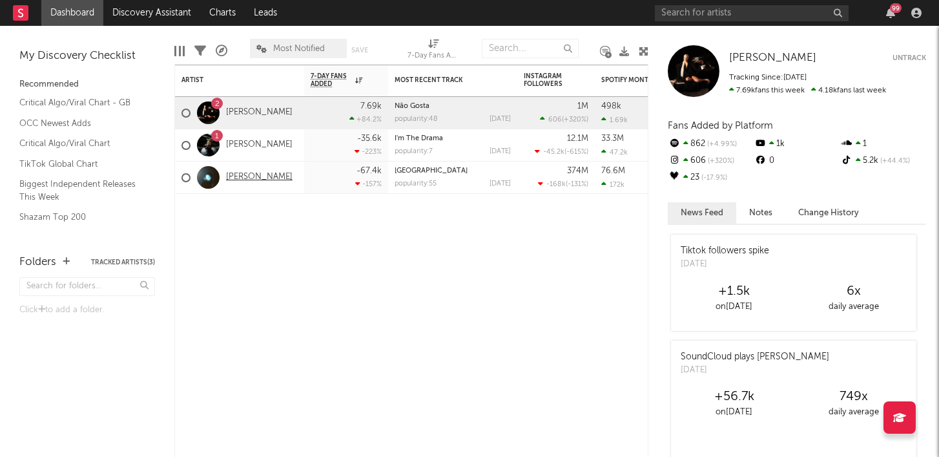
click at [266, 179] on link "[PERSON_NAME]" at bounding box center [259, 177] width 67 height 11
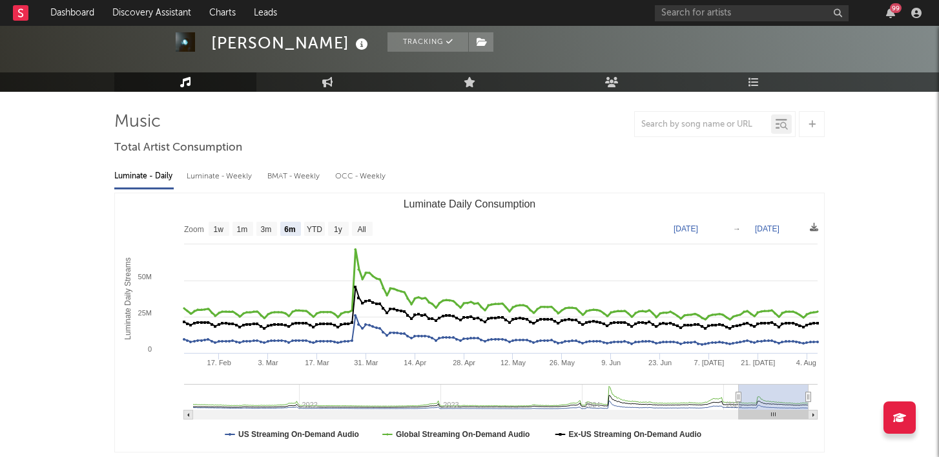
scroll to position [61, 0]
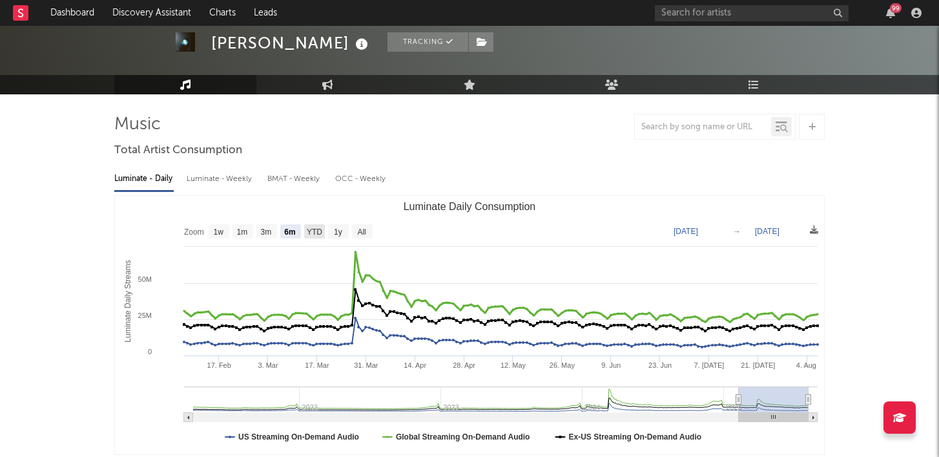
click at [311, 235] on text "YTD" at bounding box center [315, 231] width 16 height 9
select select "YTD"
type input "[DATE]"
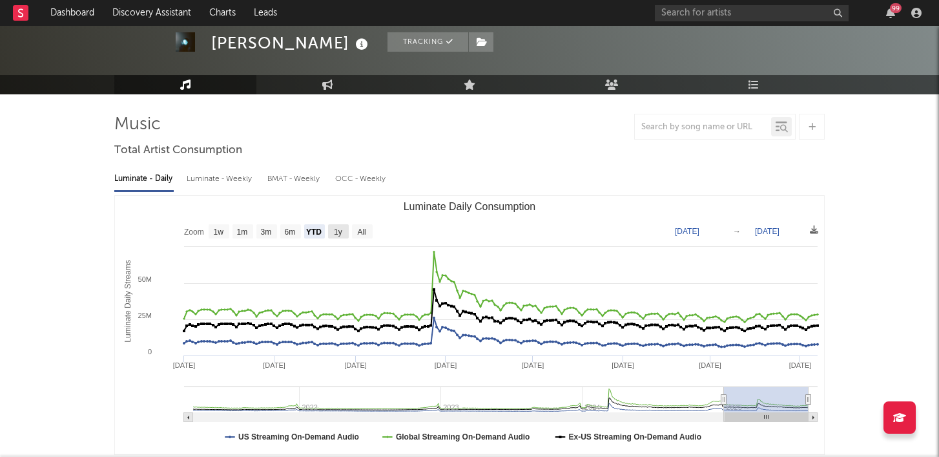
click at [338, 232] on text "1y" at bounding box center [338, 231] width 8 height 9
select select "1y"
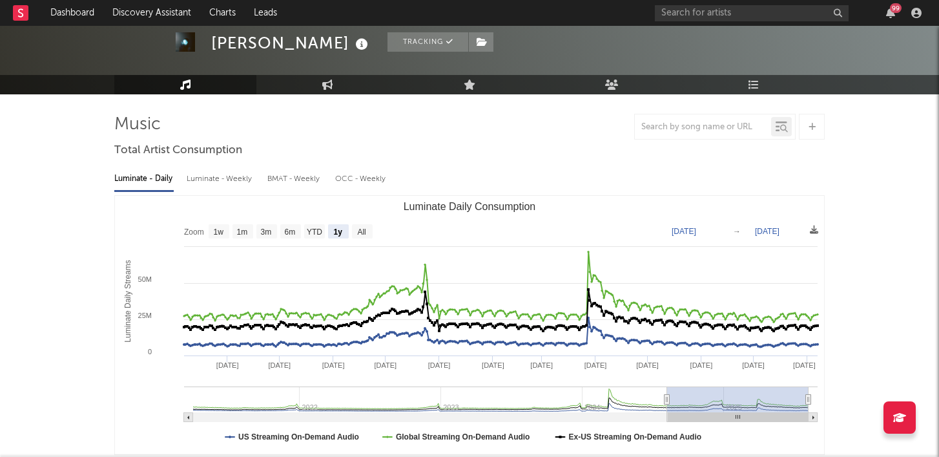
drag, startPoint x: 362, startPoint y: 416, endPoint x: 322, endPoint y: 416, distance: 40.7
click at [322, 416] on rect "Luminate Daily Consumption" at bounding box center [501, 417] width 634 height 9
type input "[DATE]"
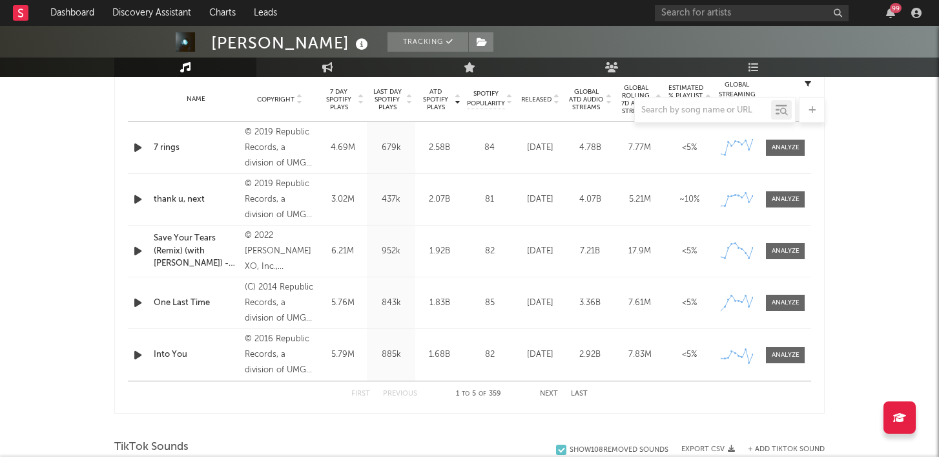
scroll to position [524, 0]
click at [468, 233] on div "Name Save Your Tears (Remix) (with [PERSON_NAME]) - Bonus Track Copyright © 202…" at bounding box center [469, 249] width 683 height 51
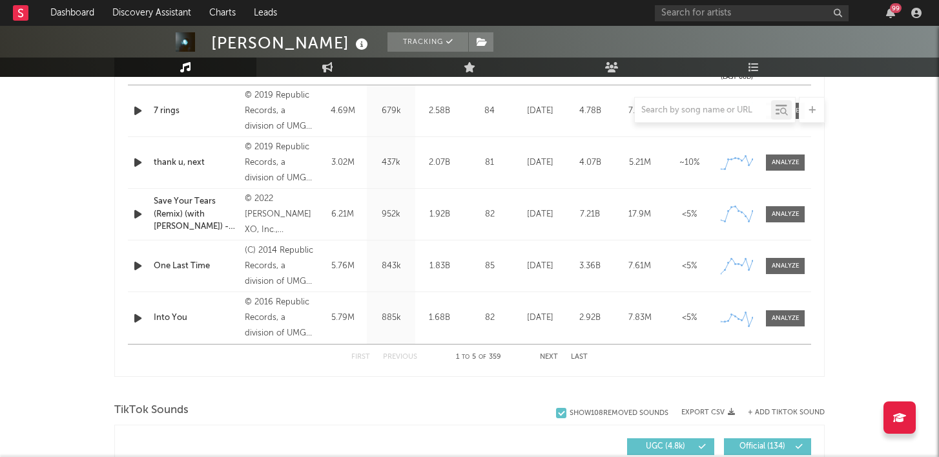
scroll to position [592, 0]
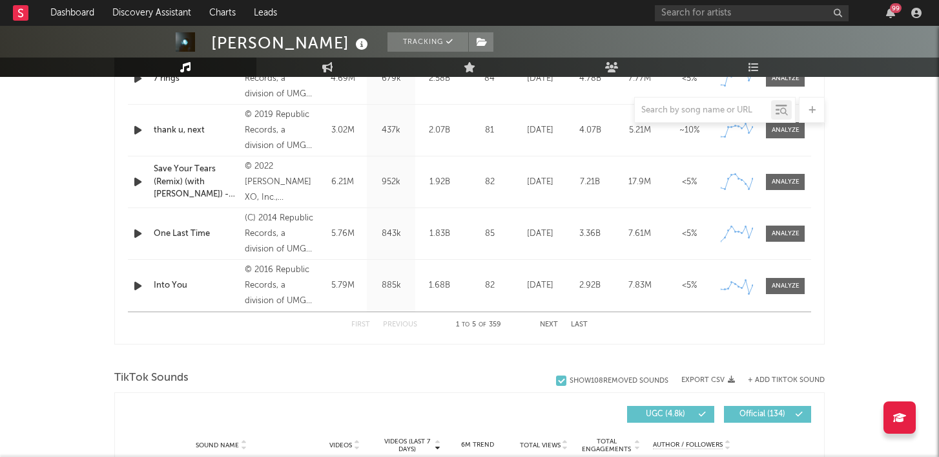
click at [550, 324] on button "Next" at bounding box center [549, 324] width 18 height 7
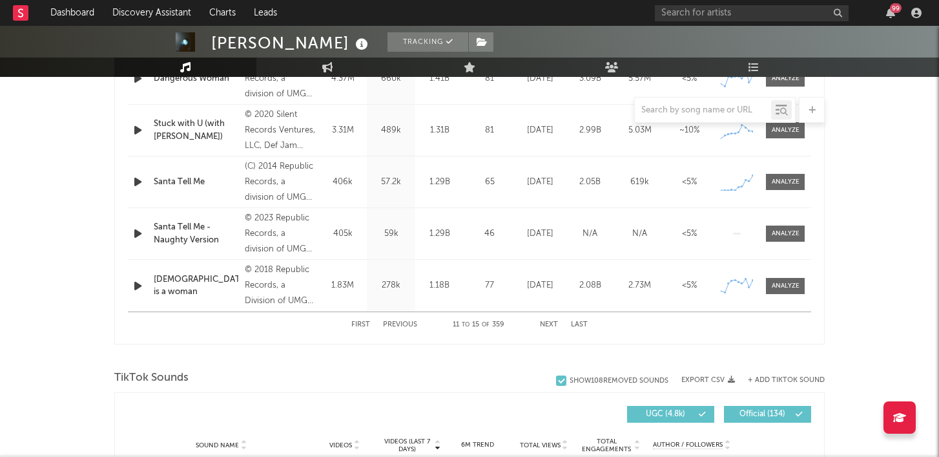
click at [550, 324] on button "Next" at bounding box center [549, 324] width 18 height 7
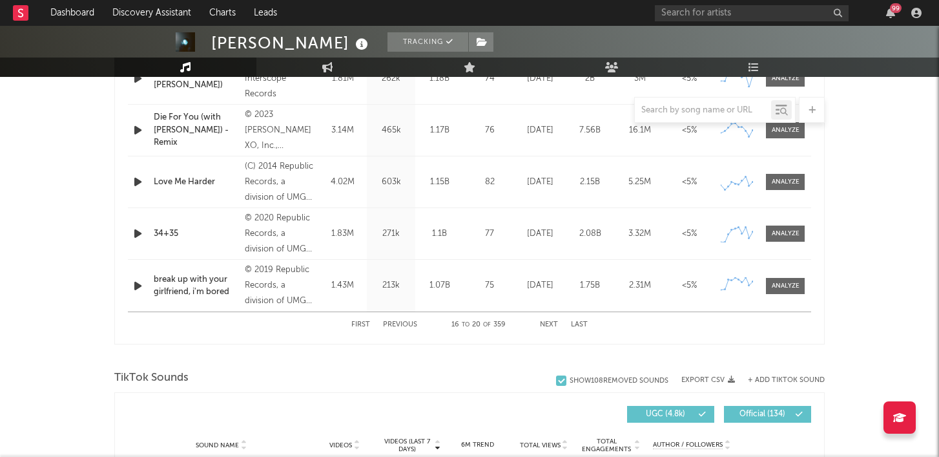
click at [550, 324] on button "Next" at bounding box center [549, 324] width 18 height 7
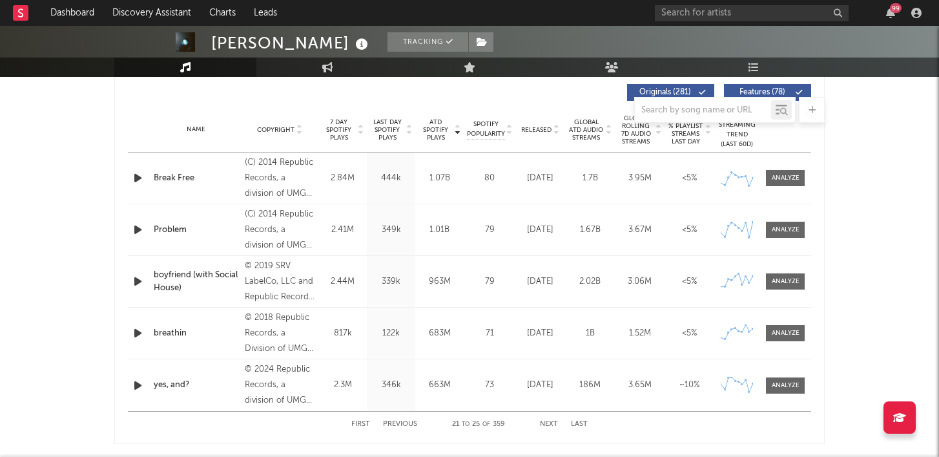
scroll to position [500, 0]
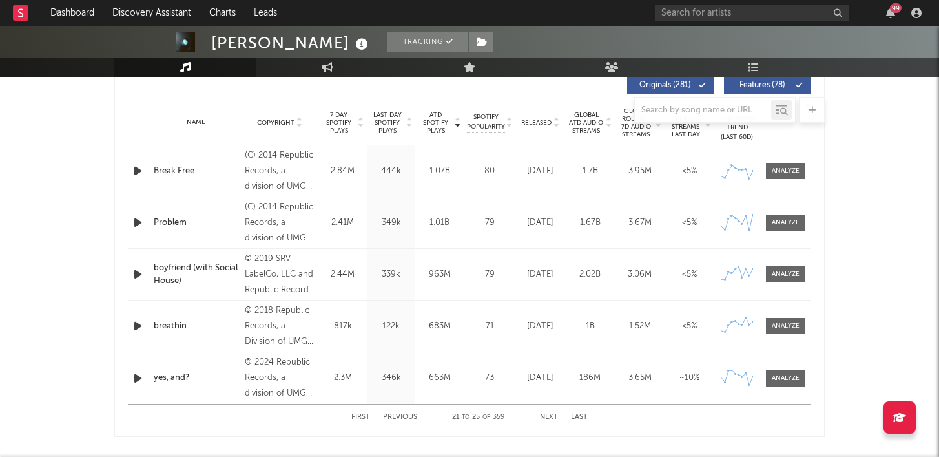
click at [552, 414] on button "Next" at bounding box center [549, 416] width 18 height 7
click at [403, 417] on button "Previous" at bounding box center [400, 416] width 34 height 7
click at [551, 417] on button "Next" at bounding box center [549, 416] width 18 height 7
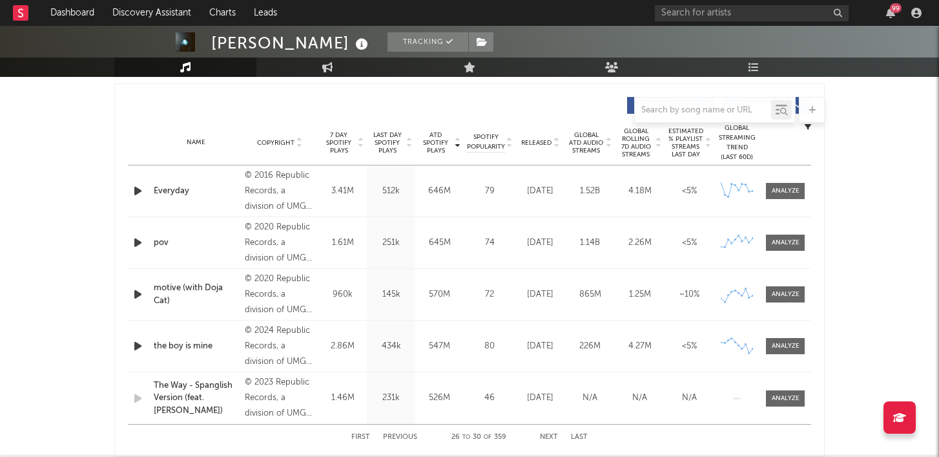
scroll to position [504, 0]
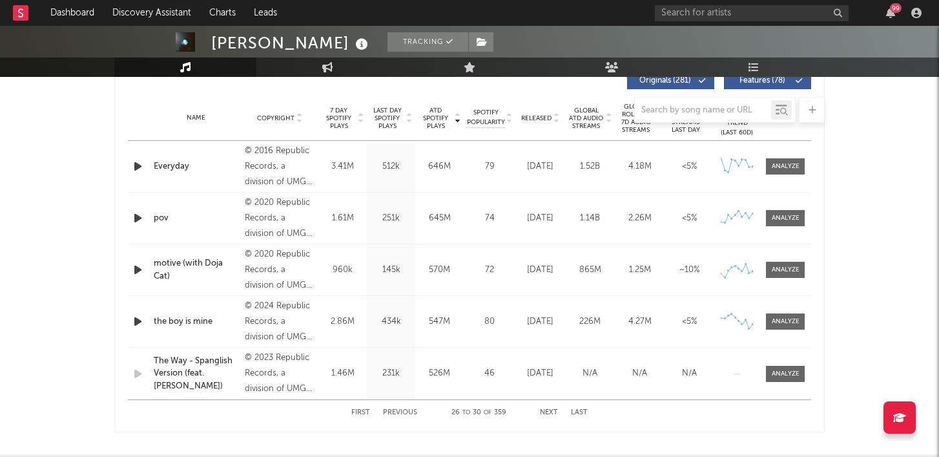
click at [411, 413] on button "Previous" at bounding box center [400, 412] width 34 height 7
click at [543, 413] on button "Next" at bounding box center [549, 412] width 18 height 7
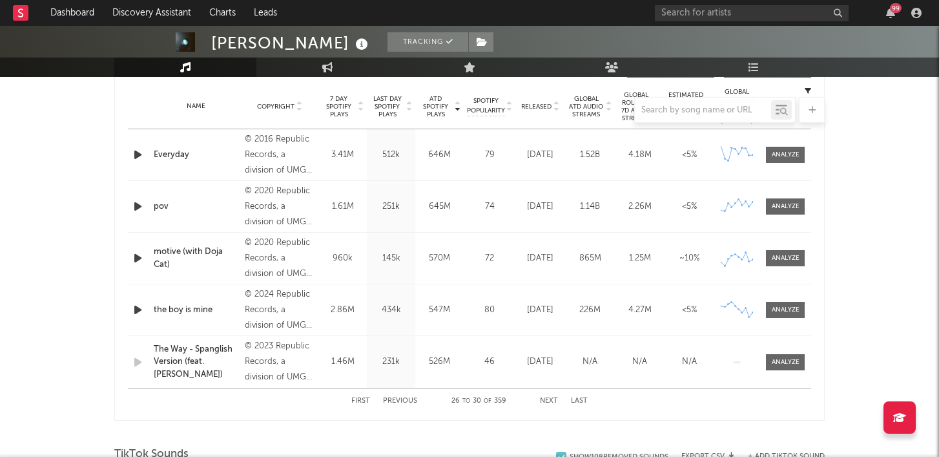
scroll to position [519, 0]
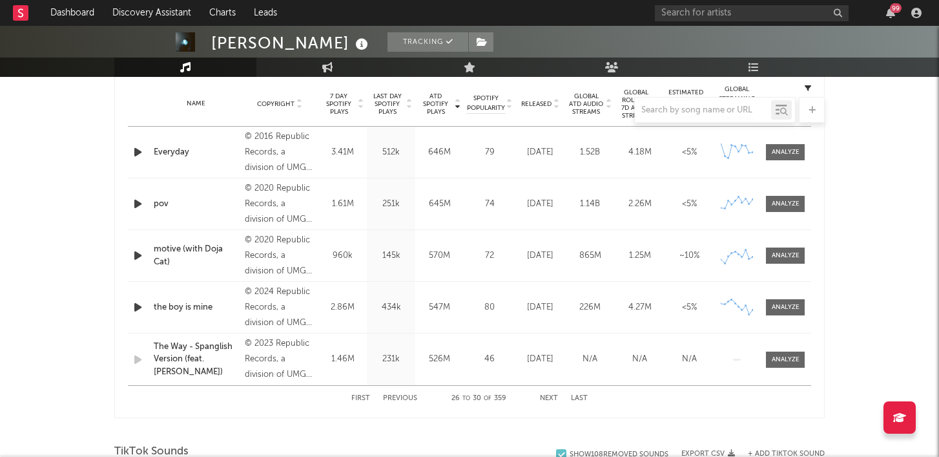
click at [548, 400] on button "Next" at bounding box center [549, 398] width 18 height 7
click at [413, 400] on button "Previous" at bounding box center [400, 398] width 34 height 7
click at [554, 397] on button "Next" at bounding box center [549, 398] width 18 height 7
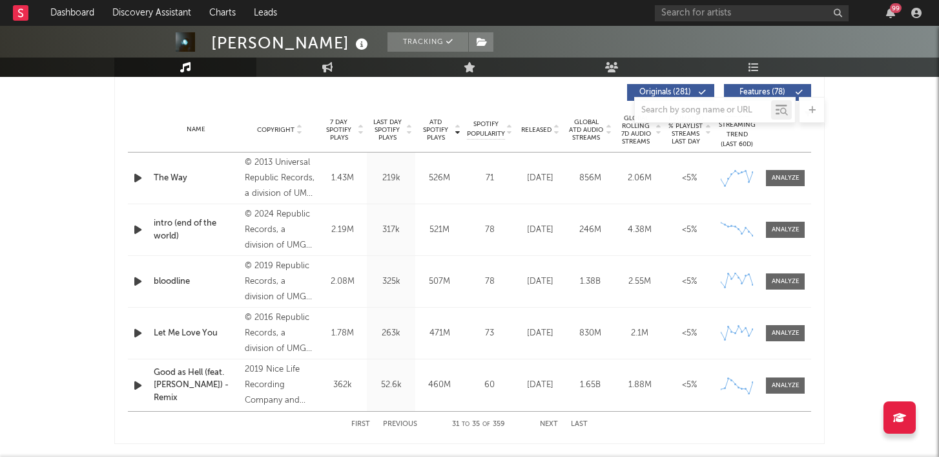
click at [547, 422] on button "Next" at bounding box center [549, 423] width 18 height 7
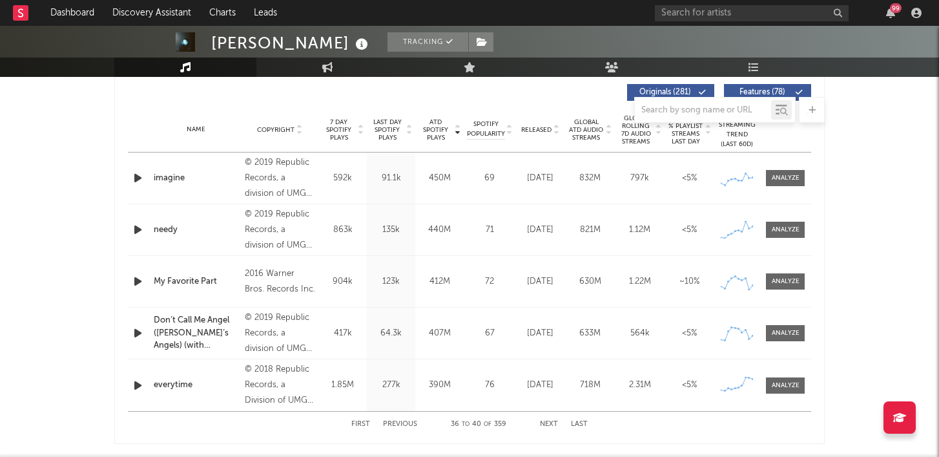
click at [408, 423] on button "Previous" at bounding box center [400, 423] width 34 height 7
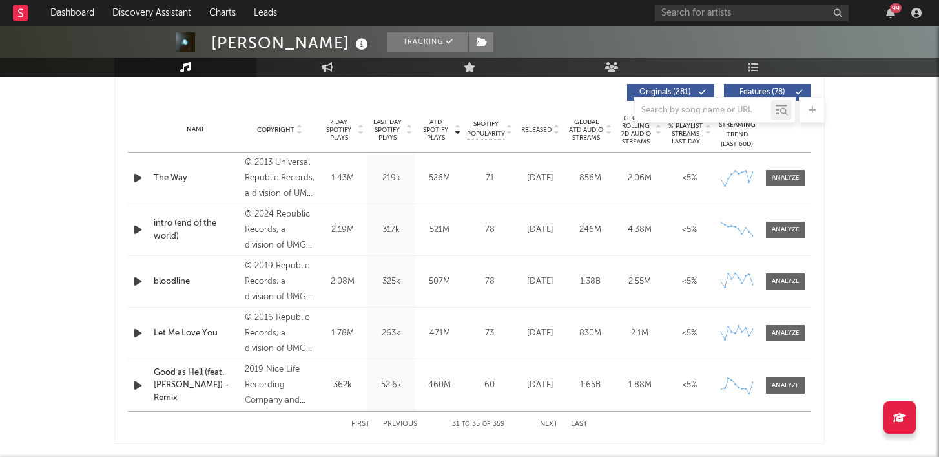
click at [408, 423] on button "Previous" at bounding box center [400, 423] width 34 height 7
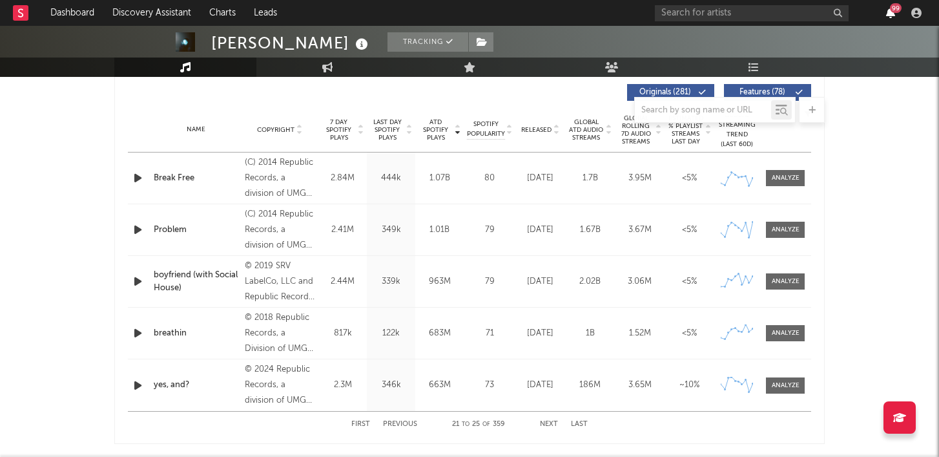
click at [894, 16] on icon "button" at bounding box center [890, 13] width 9 height 10
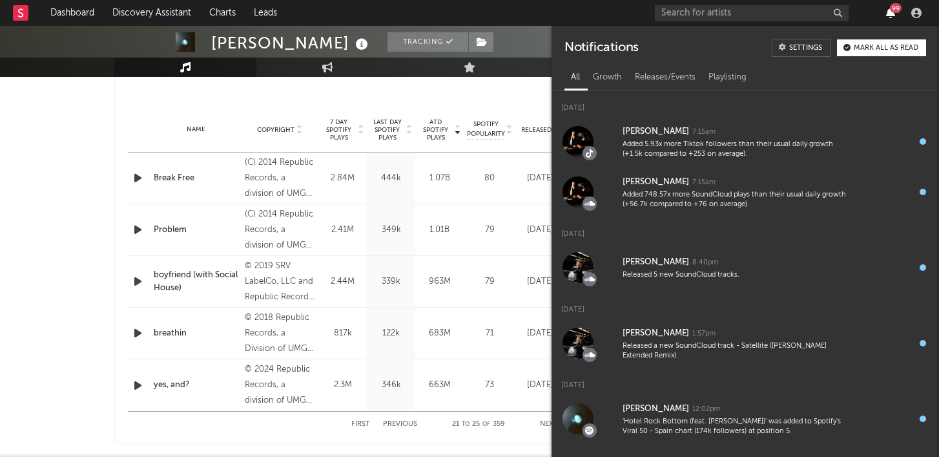
click at [893, 16] on icon "button" at bounding box center [890, 13] width 9 height 10
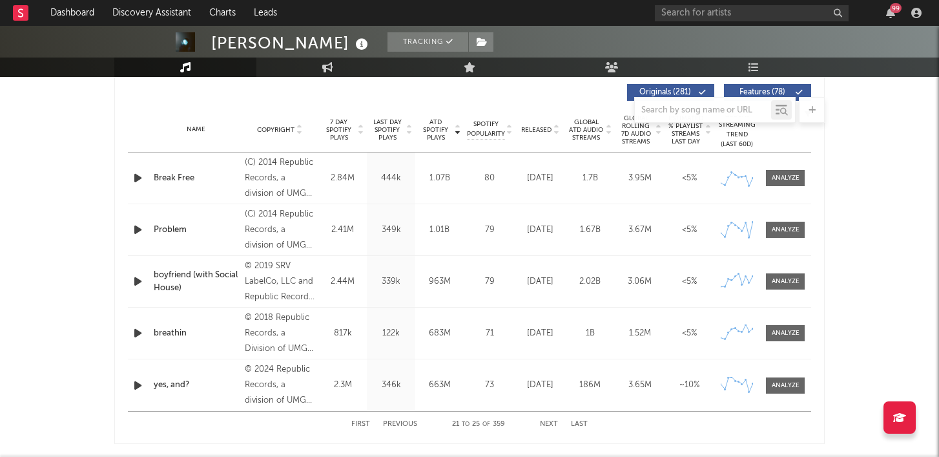
click at [411, 422] on button "Previous" at bounding box center [400, 423] width 34 height 7
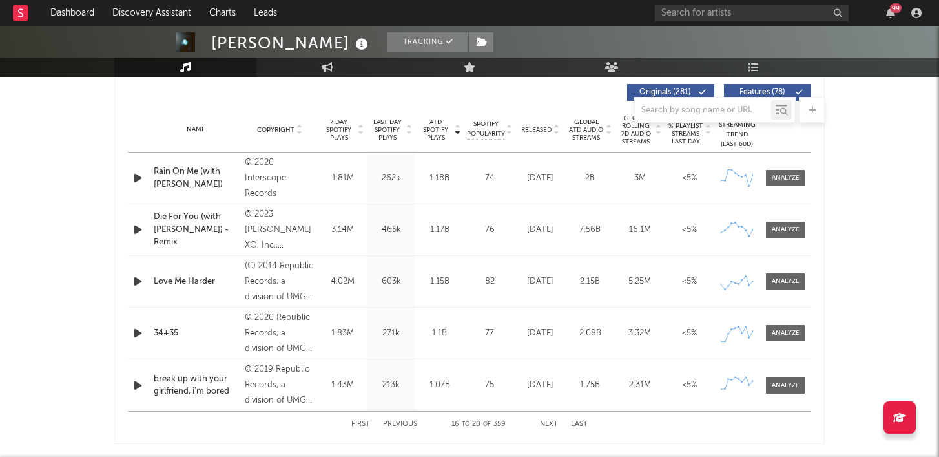
click at [408, 424] on button "Previous" at bounding box center [400, 423] width 34 height 7
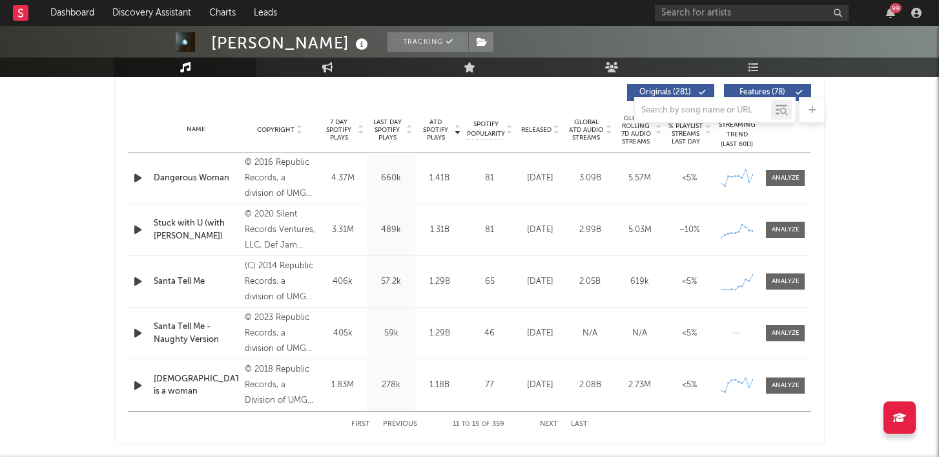
click at [431, 135] on span "ATD Spotify Plays" at bounding box center [436, 129] width 34 height 23
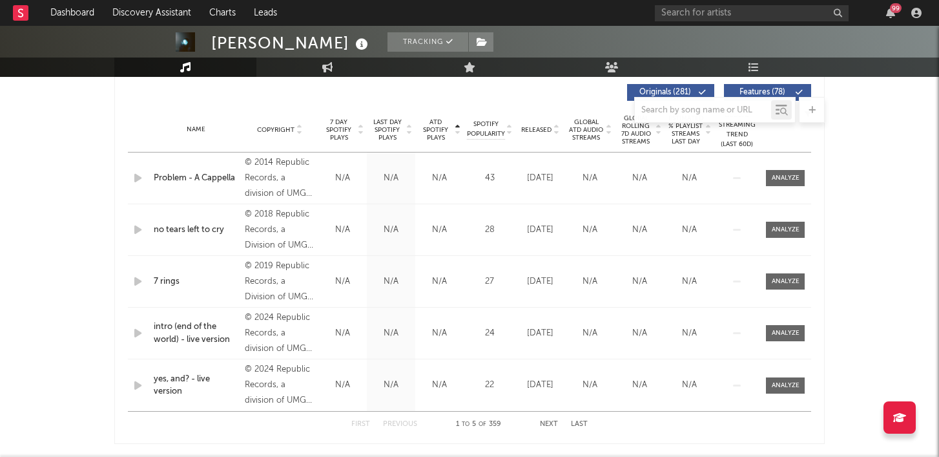
click at [552, 420] on div "First Previous 1 to 5 of 359 Next Last" at bounding box center [469, 423] width 236 height 25
click at [552, 423] on button "Next" at bounding box center [549, 423] width 18 height 7
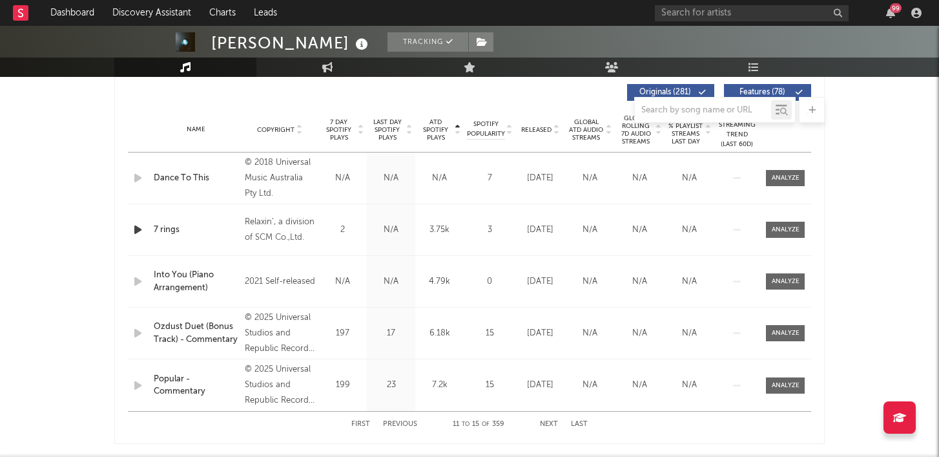
click at [552, 423] on button "Next" at bounding box center [549, 423] width 18 height 7
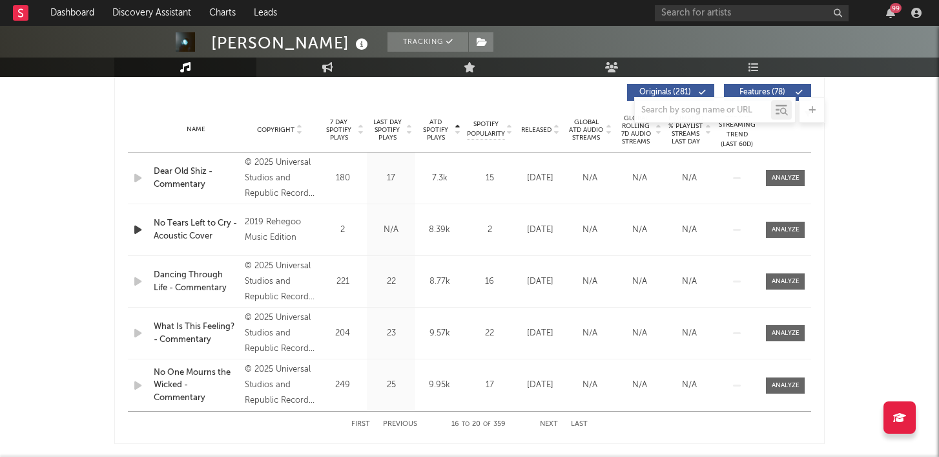
click at [552, 423] on button "Next" at bounding box center [549, 423] width 18 height 7
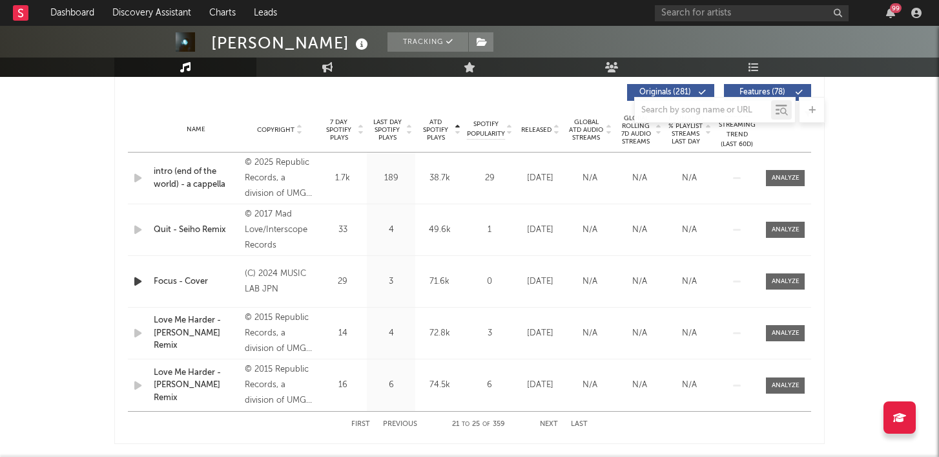
click at [552, 423] on button "Next" at bounding box center [549, 423] width 18 height 7
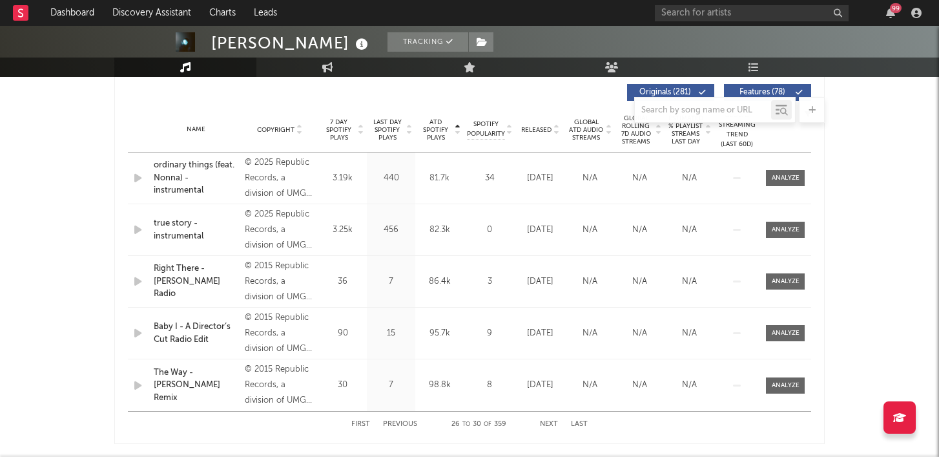
click at [552, 423] on button "Next" at bounding box center [549, 423] width 18 height 7
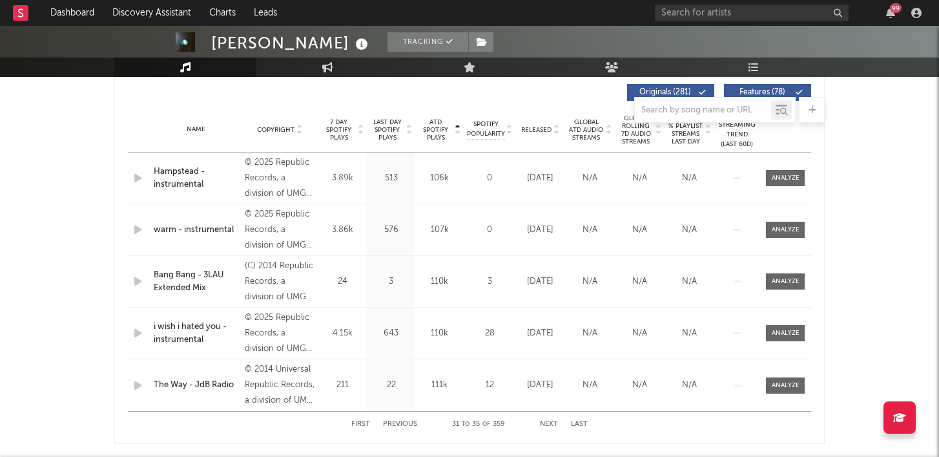
click at [552, 423] on button "Next" at bounding box center [549, 423] width 18 height 7
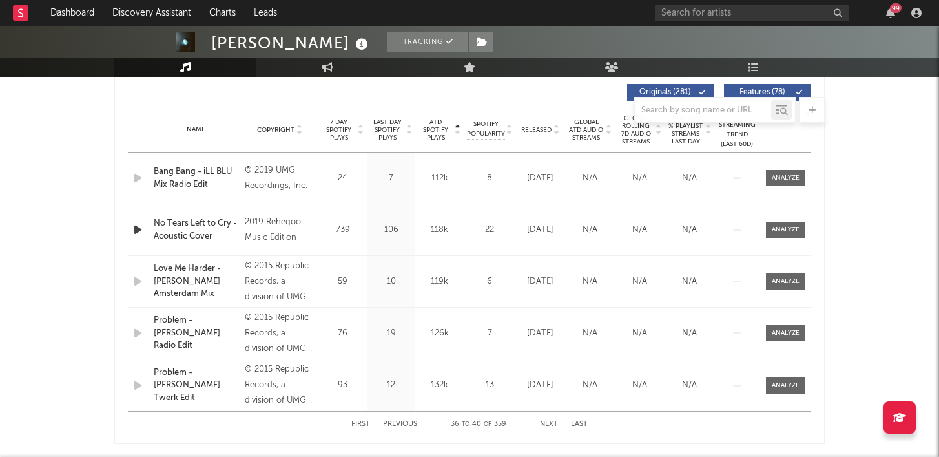
click at [552, 423] on button "Next" at bounding box center [549, 423] width 18 height 7
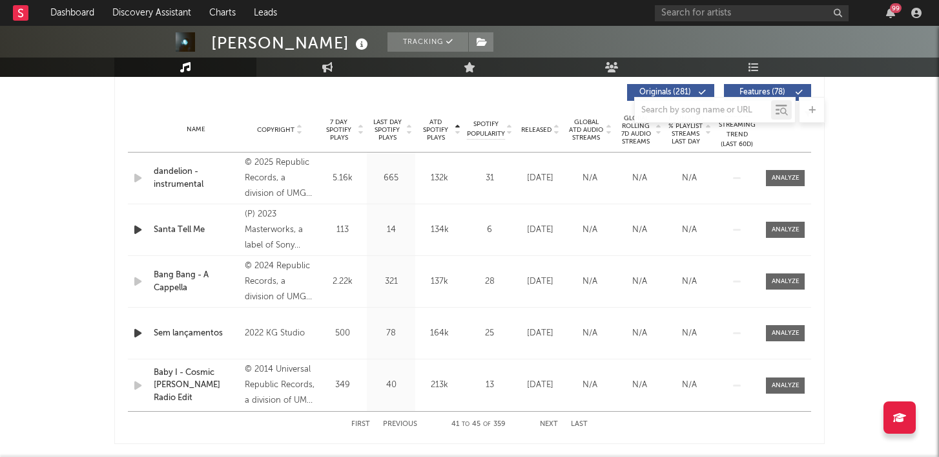
click at [552, 423] on button "Next" at bounding box center [549, 423] width 18 height 7
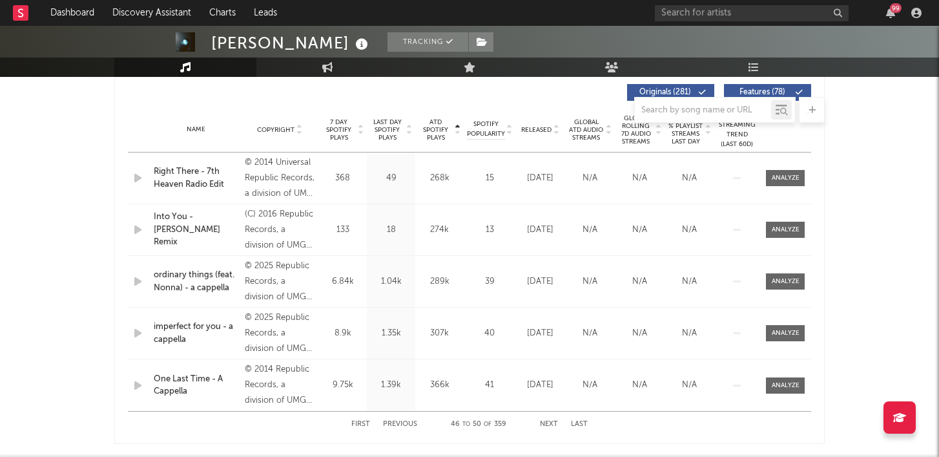
click at [552, 423] on button "Next" at bounding box center [549, 423] width 18 height 7
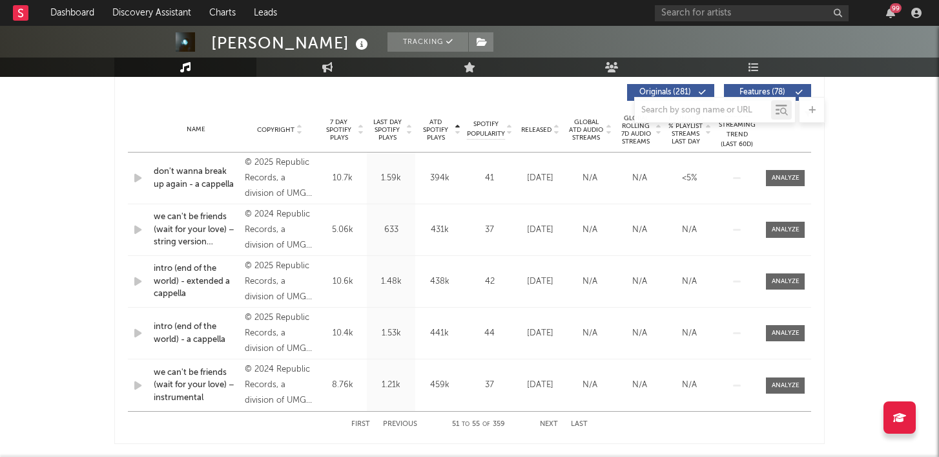
click at [552, 423] on button "Next" at bounding box center [549, 423] width 18 height 7
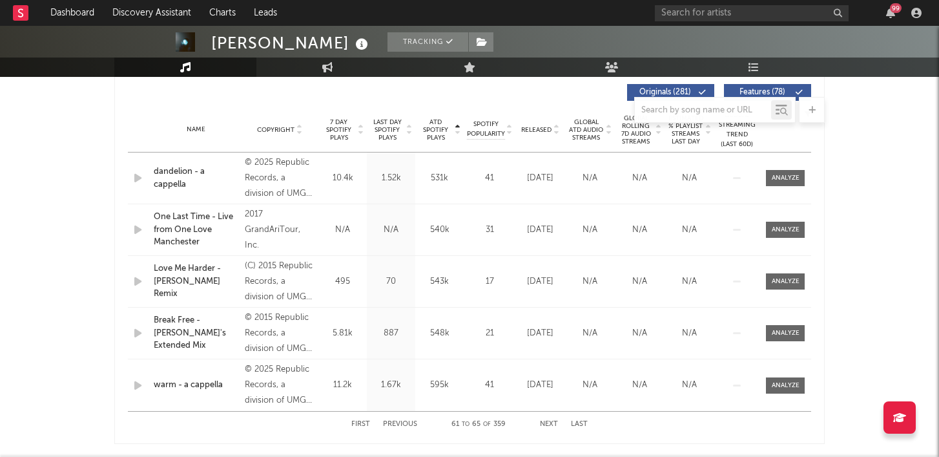
click at [552, 423] on button "Next" at bounding box center [549, 423] width 18 height 7
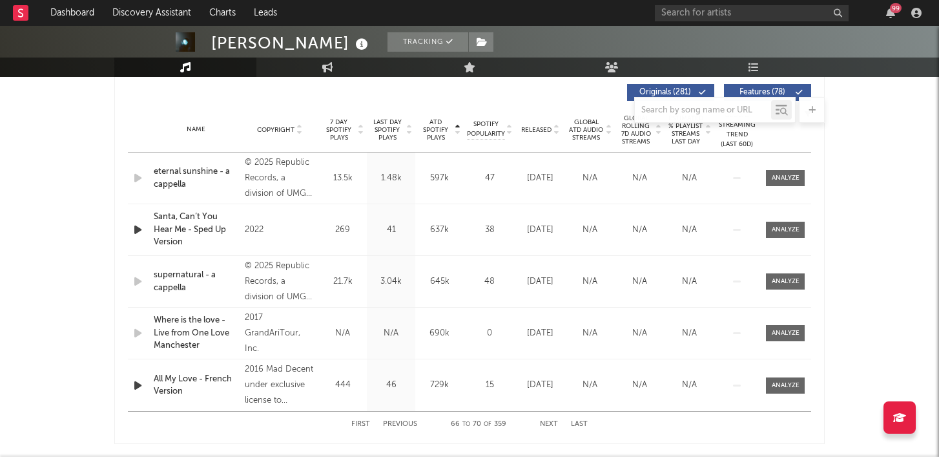
click at [552, 423] on button "Next" at bounding box center [549, 423] width 18 height 7
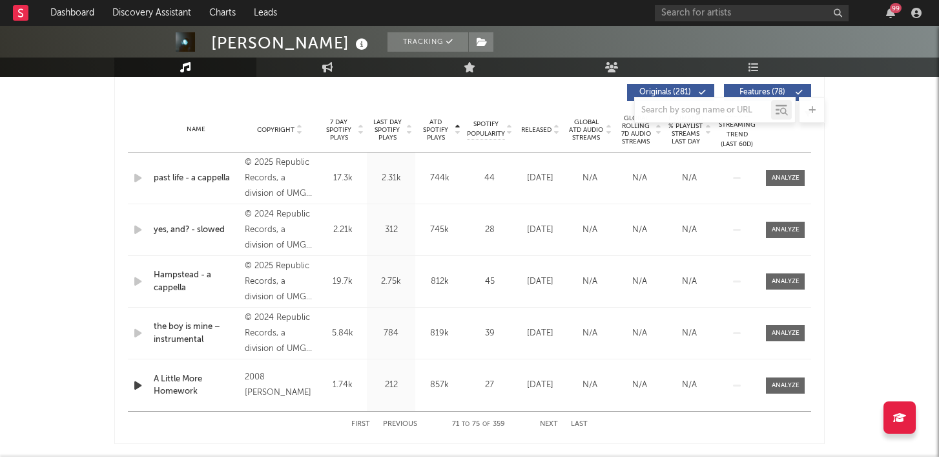
click at [552, 423] on button "Next" at bounding box center [549, 423] width 18 height 7
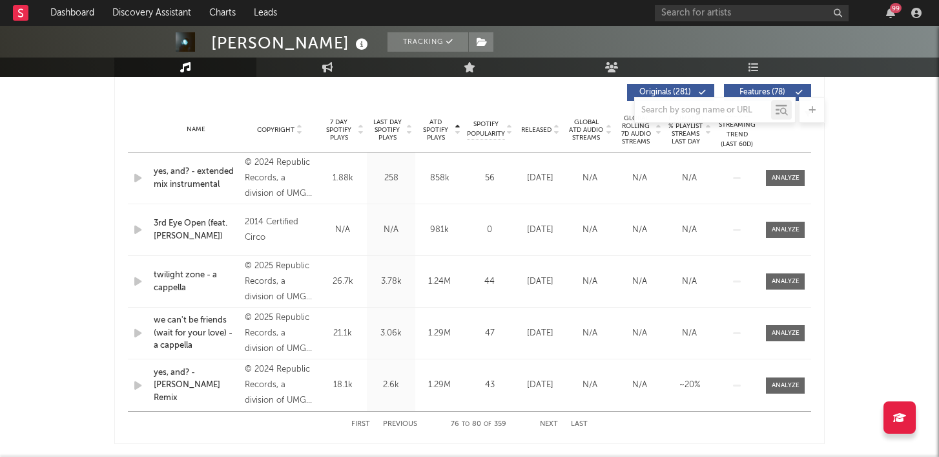
click at [552, 423] on button "Next" at bounding box center [549, 423] width 18 height 7
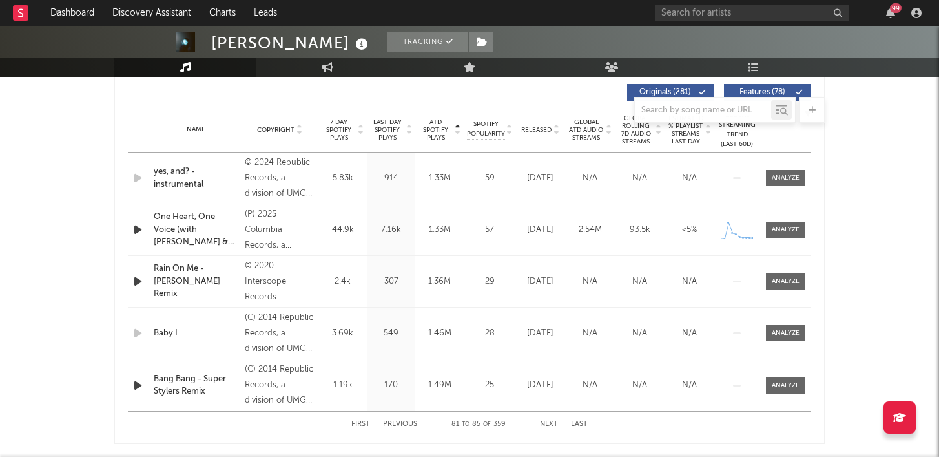
click at [552, 423] on button "Next" at bounding box center [549, 423] width 18 height 7
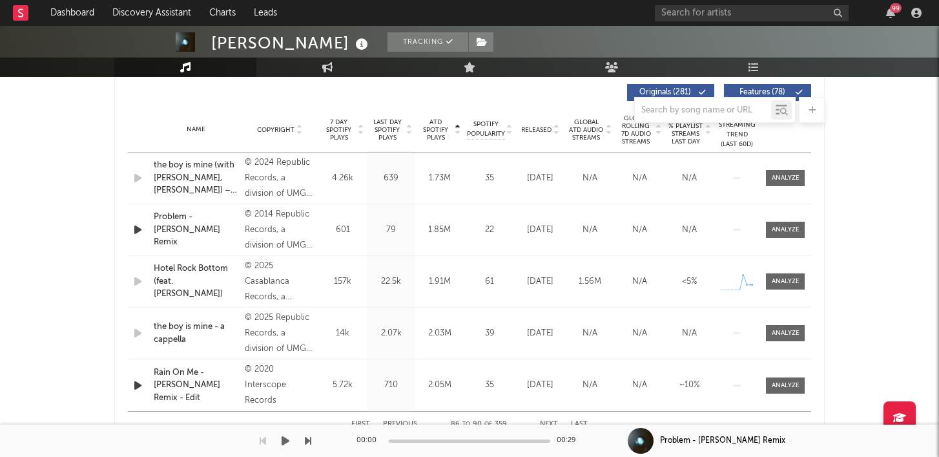
click at [405, 431] on div "00:00 00:29" at bounding box center [470, 440] width 226 height 32
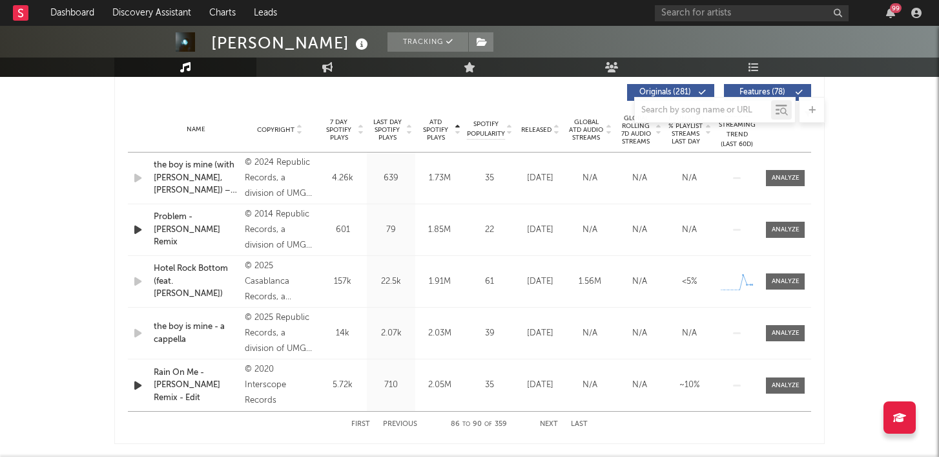
click at [405, 421] on button "Previous" at bounding box center [400, 423] width 34 height 7
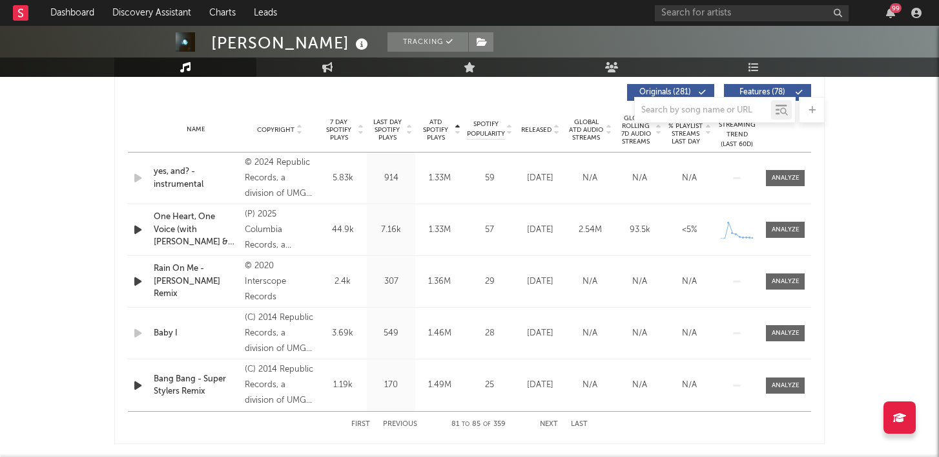
click at [544, 420] on button "Next" at bounding box center [549, 423] width 18 height 7
